Goal: Transaction & Acquisition: Purchase product/service

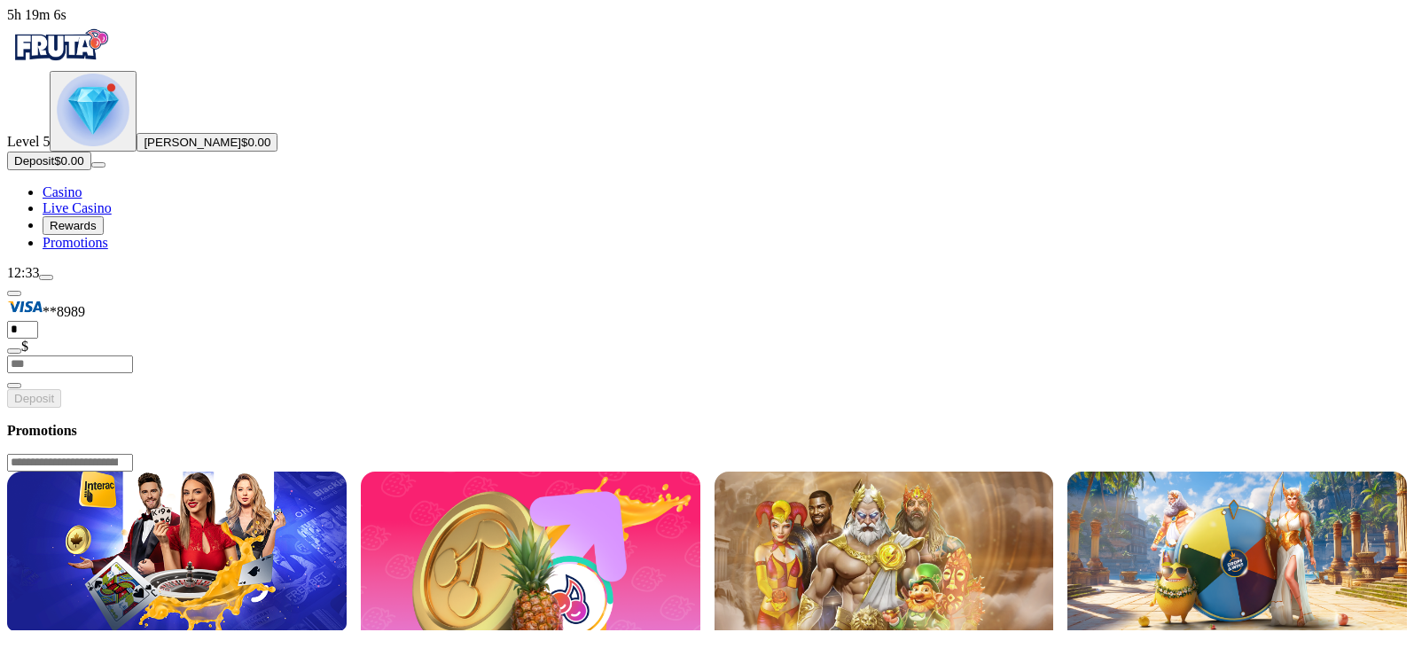
click at [91, 170] on button "Deposit $0.00" at bounding box center [49, 161] width 84 height 19
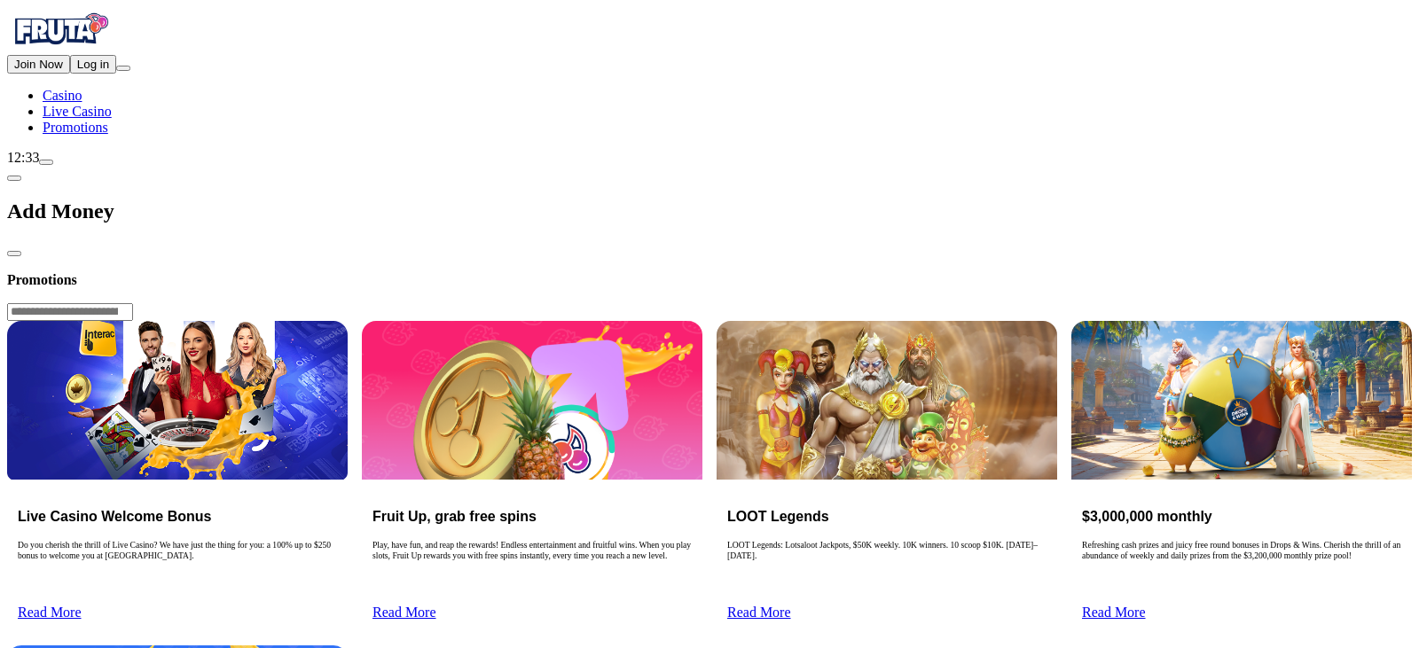
click at [109, 71] on span "Log in" at bounding box center [93, 64] width 32 height 13
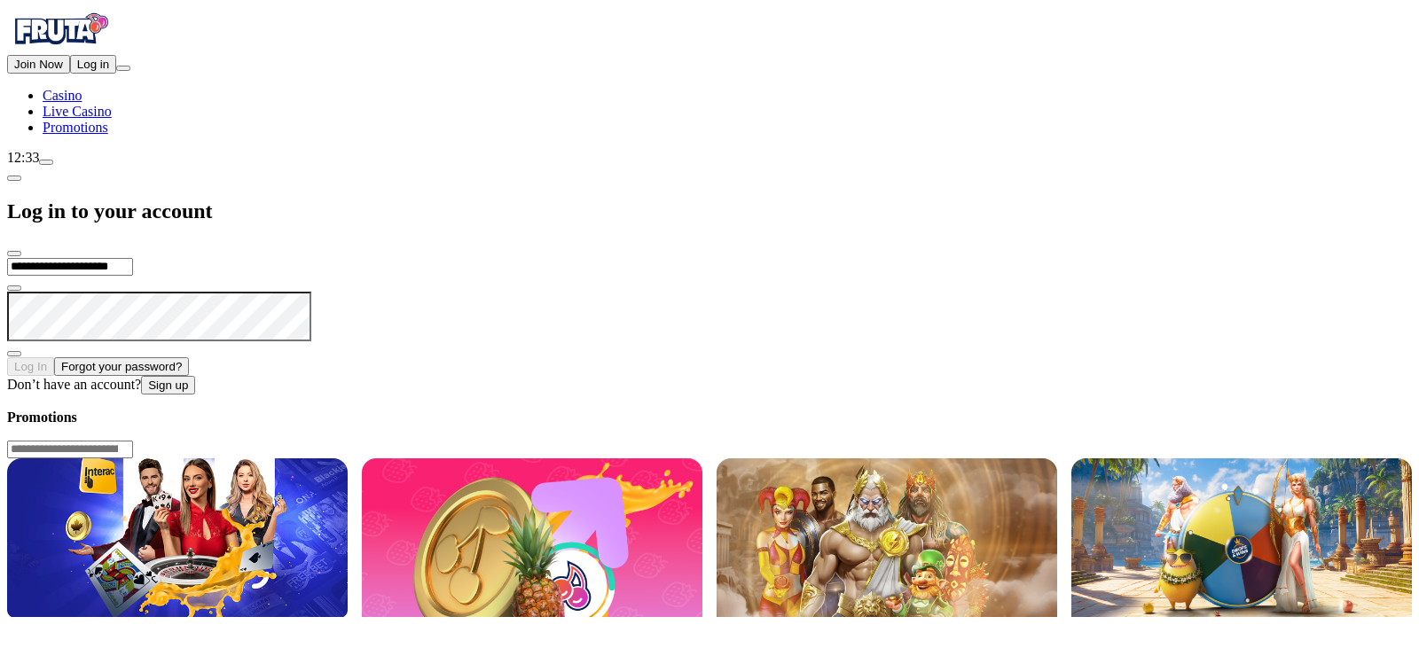
click at [54, 357] on button "Log In" at bounding box center [30, 366] width 47 height 19
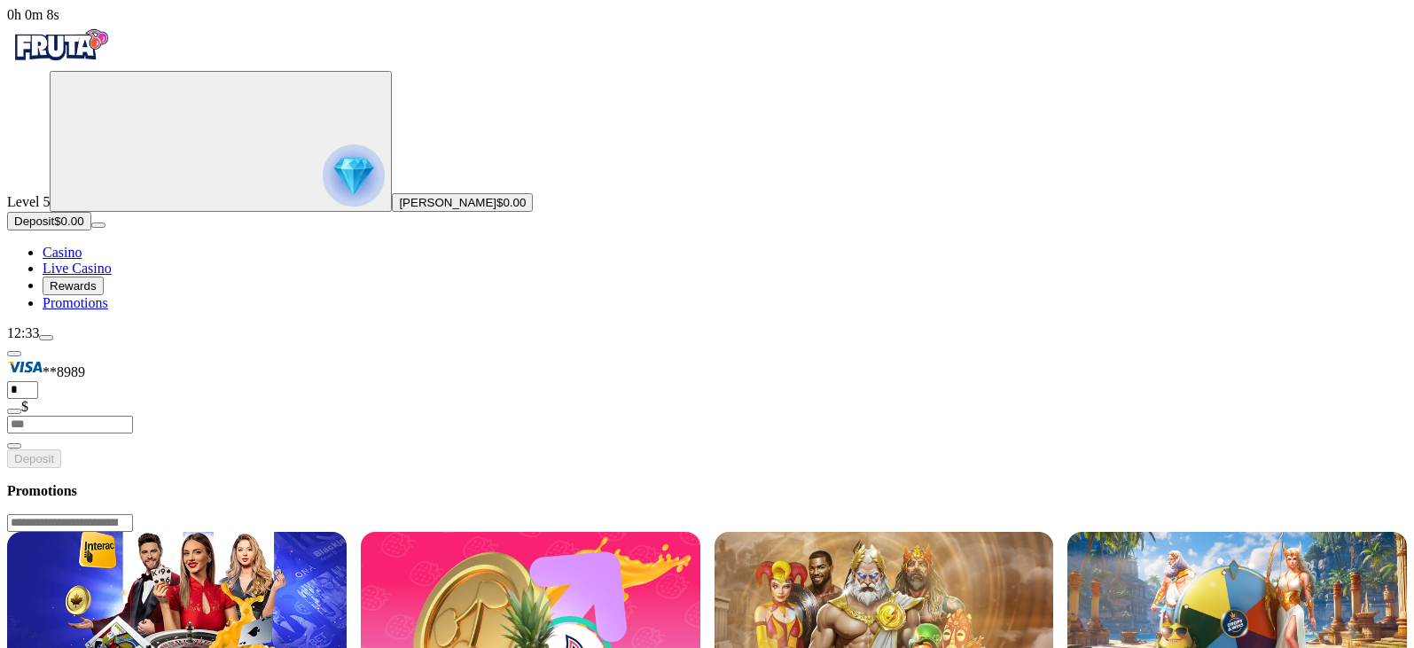
click at [91, 231] on button "Deposit $0.00" at bounding box center [49, 221] width 84 height 19
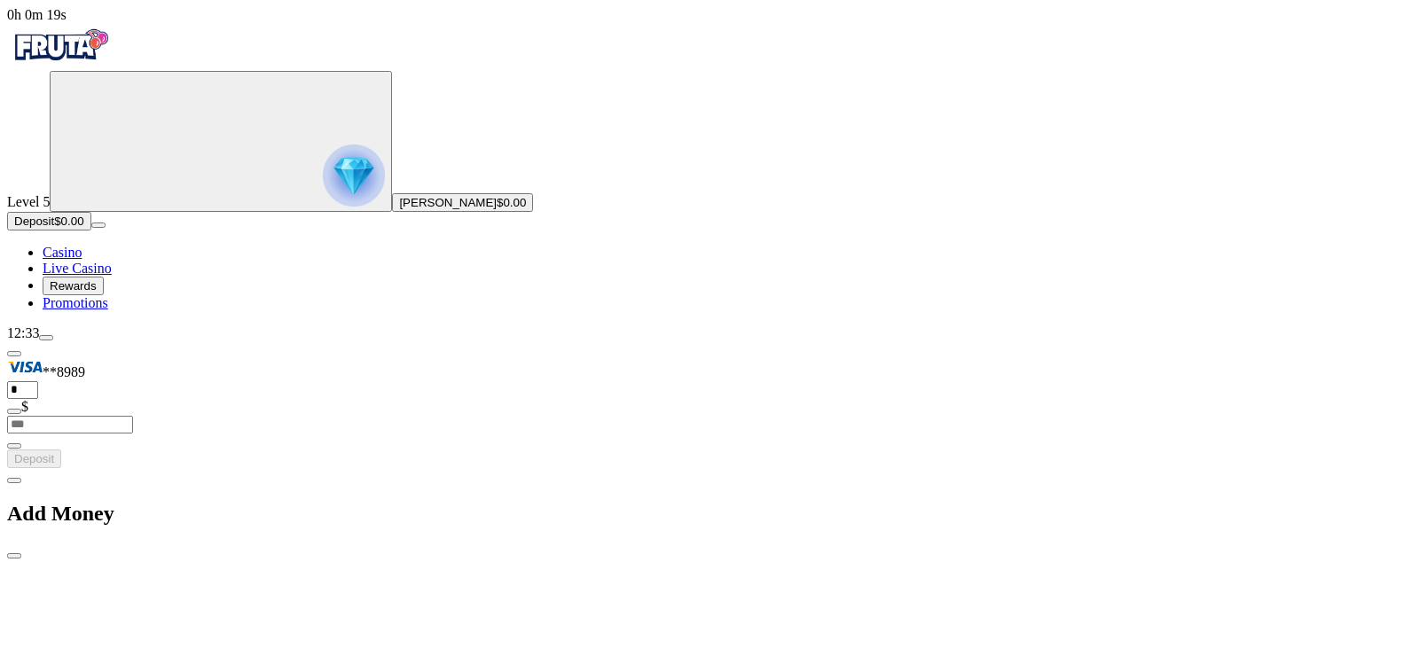
click at [14, 556] on span "close icon" at bounding box center [14, 556] width 0 height 0
